Goal: Task Accomplishment & Management: Complete application form

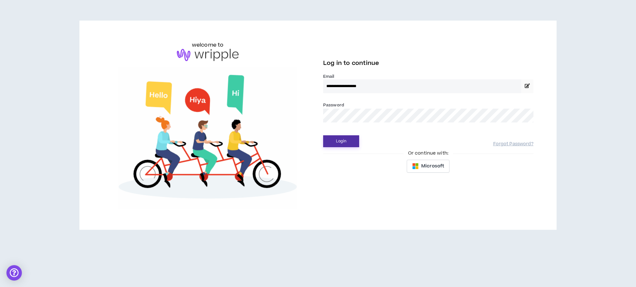
click at [340, 145] on button "Login" at bounding box center [341, 141] width 36 height 12
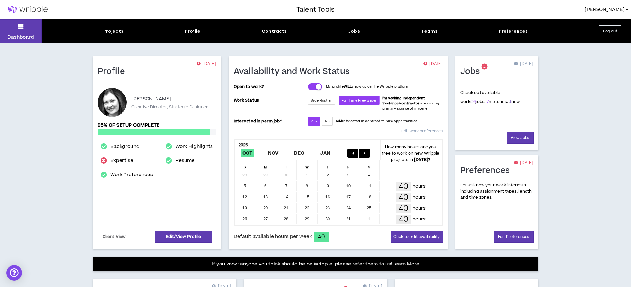
click at [509, 102] on link "1" at bounding box center [510, 102] width 2 height 6
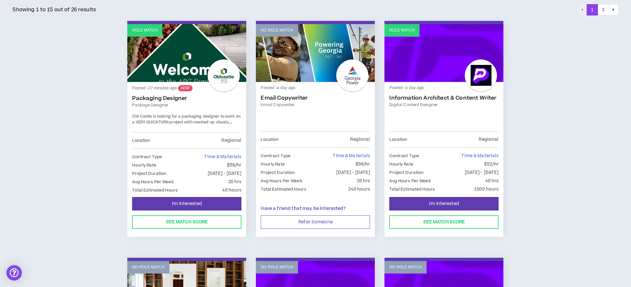
scroll to position [104, 0]
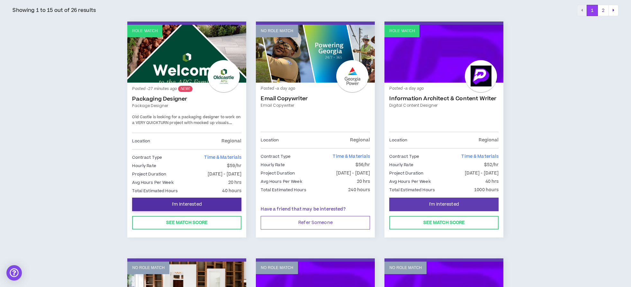
click at [205, 204] on button "I'm Interested" at bounding box center [186, 205] width 109 height 14
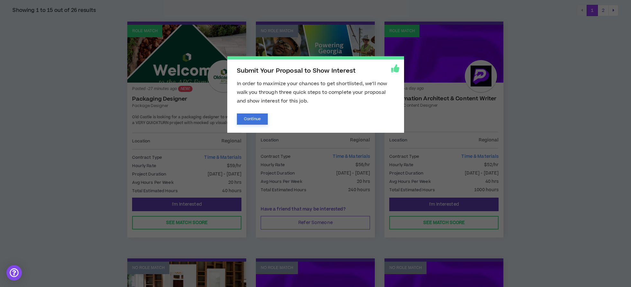
click at [247, 122] on button "Continue" at bounding box center [252, 118] width 31 height 11
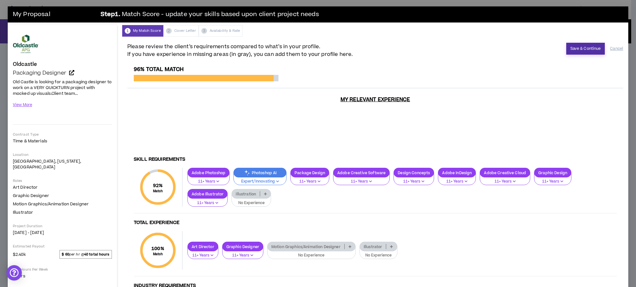
click at [577, 47] on button "Save & Continue" at bounding box center [585, 49] width 39 height 12
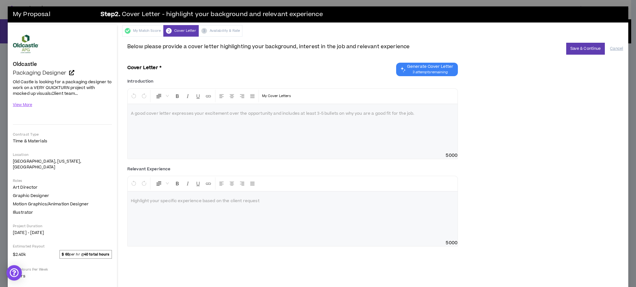
click at [428, 70] on span "3 attempts remaining" at bounding box center [430, 72] width 46 height 5
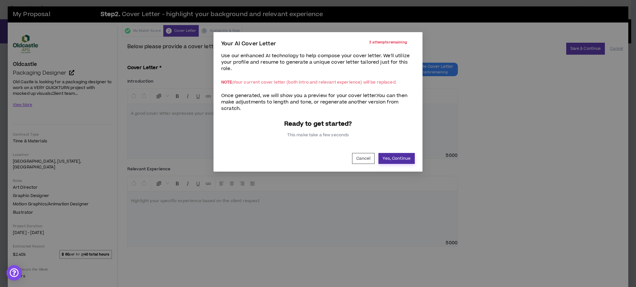
click at [402, 161] on button "Yes, Continue" at bounding box center [396, 158] width 36 height 11
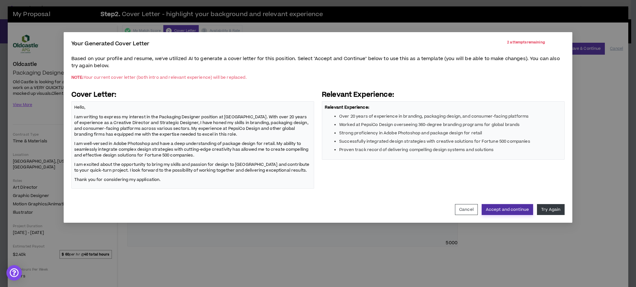
click at [517, 211] on button "Accept and continue" at bounding box center [507, 209] width 51 height 11
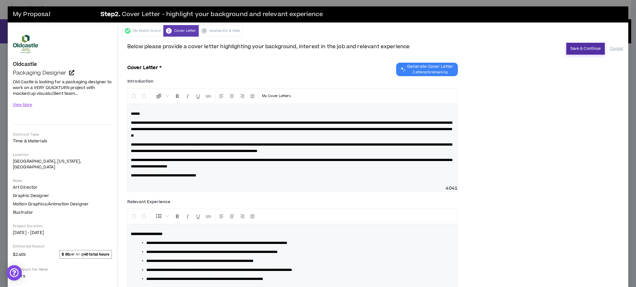
click at [568, 47] on button "Save & Continue" at bounding box center [585, 49] width 39 height 12
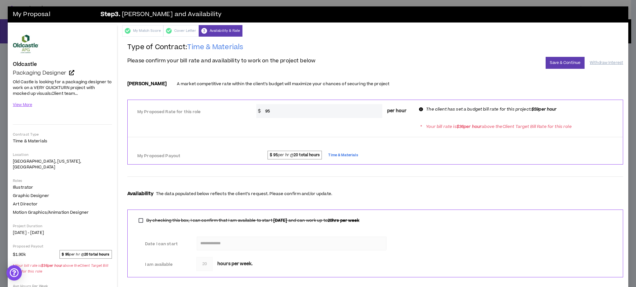
drag, startPoint x: 272, startPoint y: 109, endPoint x: 256, endPoint y: 109, distance: 16.7
click at [257, 109] on div "$ 95 per hour" at bounding box center [333, 111] width 155 height 14
type input "70"
click at [401, 118] on span "per hour" at bounding box center [397, 111] width 30 height 14
click at [367, 112] on input "70" at bounding box center [322, 111] width 120 height 14
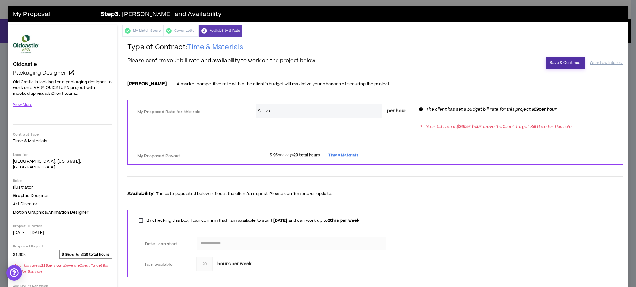
click at [546, 64] on button "Save & Continue" at bounding box center [565, 63] width 39 height 12
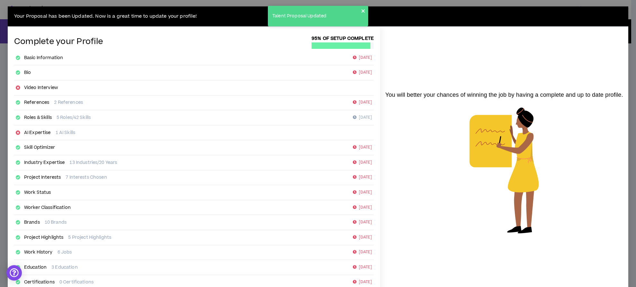
click at [364, 10] on icon "close" at bounding box center [362, 10] width 3 height 3
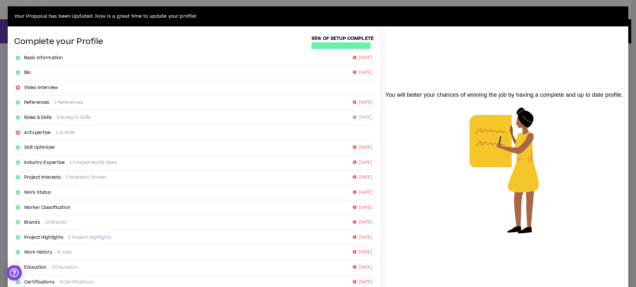
click at [387, 4] on div "Your Proposal has been Updated. Now is a great time to update your profile! Com…" at bounding box center [318, 143] width 636 height 287
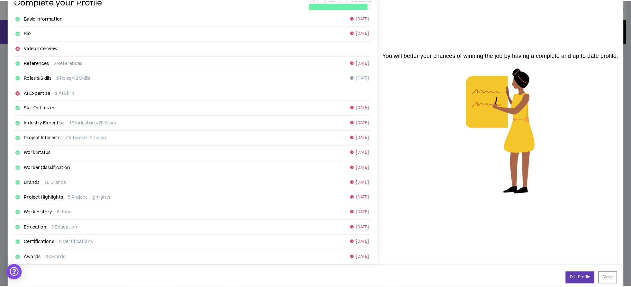
scroll to position [51, 0]
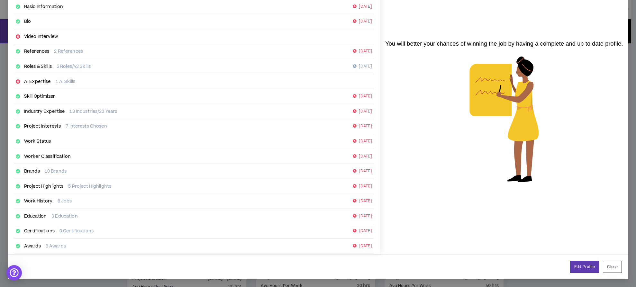
click at [614, 266] on button "Close" at bounding box center [612, 267] width 19 height 12
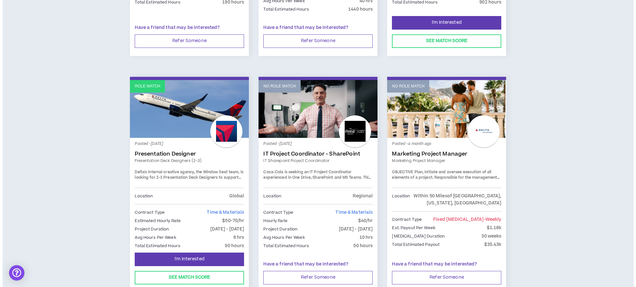
scroll to position [1016, 0]
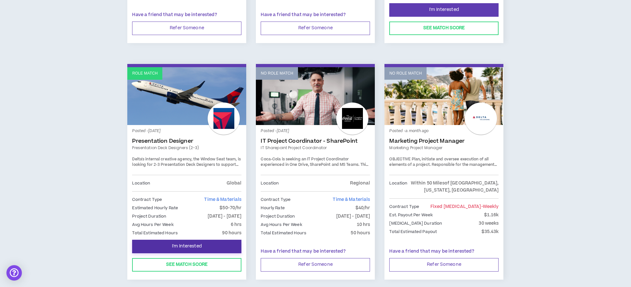
click at [222, 240] on button "I'm Interested" at bounding box center [186, 247] width 109 height 14
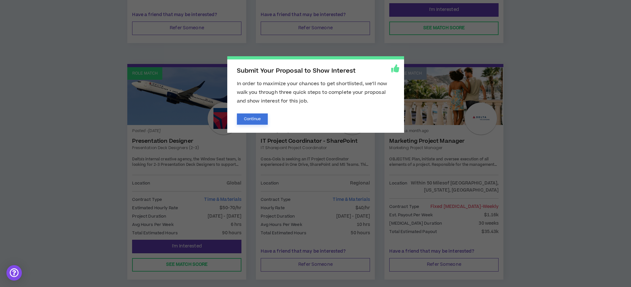
click at [256, 120] on button "Continue" at bounding box center [252, 118] width 31 height 11
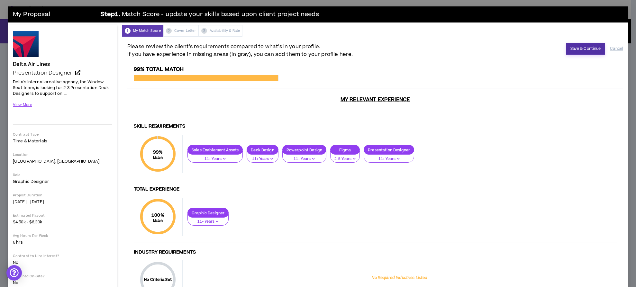
click at [581, 50] on button "Save & Continue" at bounding box center [585, 49] width 39 height 12
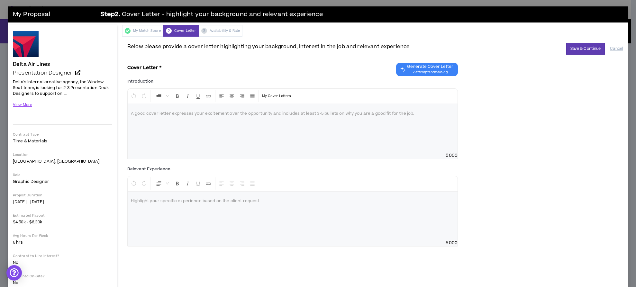
click at [435, 68] on span "Generate Cover Letter" at bounding box center [430, 66] width 46 height 5
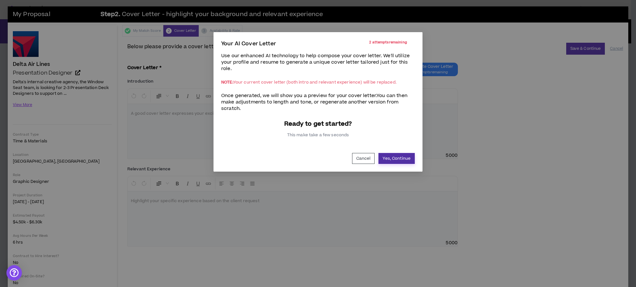
click at [408, 158] on button "Yes, Continue" at bounding box center [396, 158] width 36 height 11
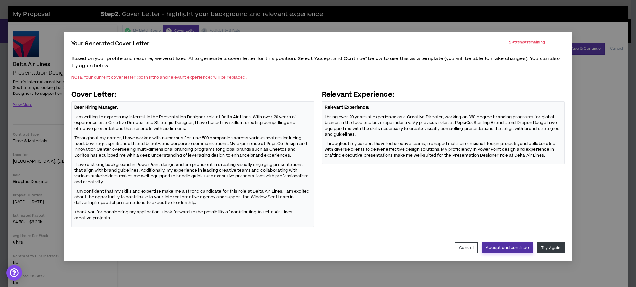
click at [521, 249] on button "Accept and continue" at bounding box center [507, 247] width 51 height 11
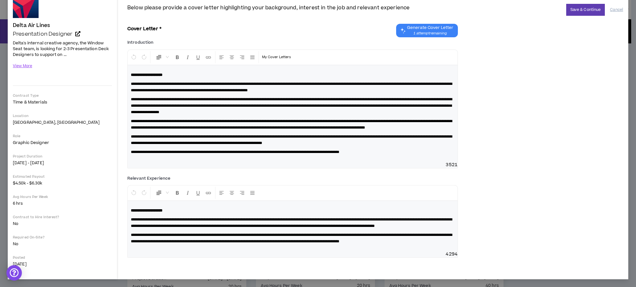
scroll to position [48, 0]
click at [570, 5] on button "Save & Continue" at bounding box center [585, 10] width 39 height 12
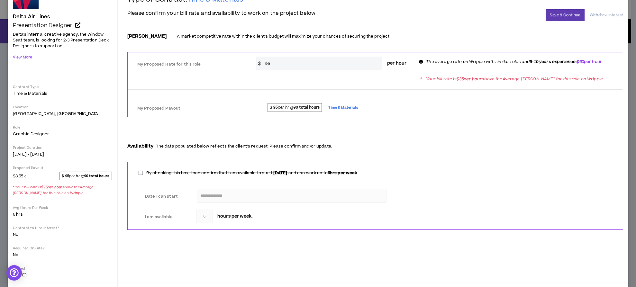
drag, startPoint x: 277, startPoint y: 62, endPoint x: 255, endPoint y: 59, distance: 22.6
click at [260, 61] on div "$ 95 per hour" at bounding box center [333, 64] width 155 height 14
type input "70"
click at [561, 15] on button "Save & Continue" at bounding box center [565, 15] width 39 height 12
